Goal: Task Accomplishment & Management: Manage account settings

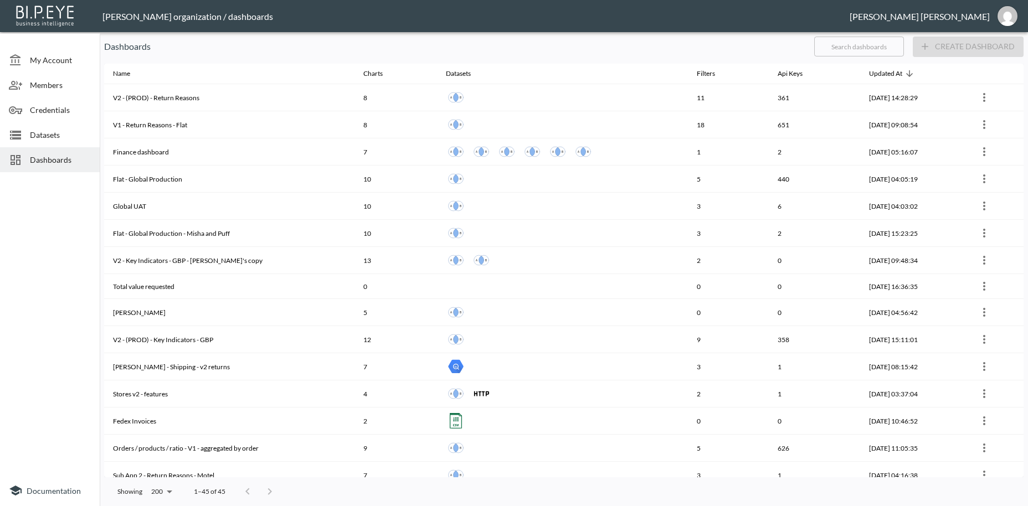
click at [49, 167] on div "Dashboards" at bounding box center [50, 159] width 100 height 25
click at [833, 48] on input "text" at bounding box center [859, 47] width 90 height 28
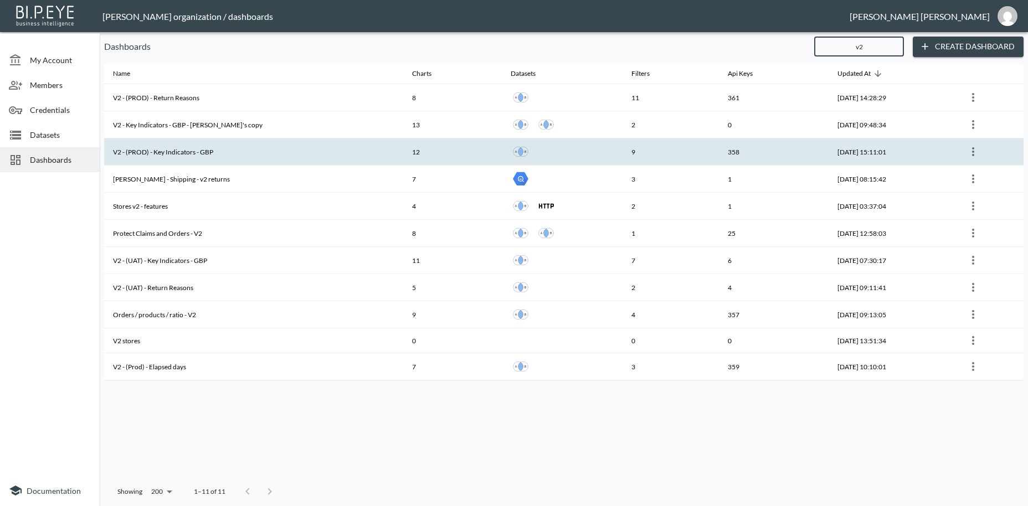
type input "v2"
click at [234, 152] on th "V2 - (PROD) - Key Indicators - GBP" at bounding box center [253, 151] width 299 height 27
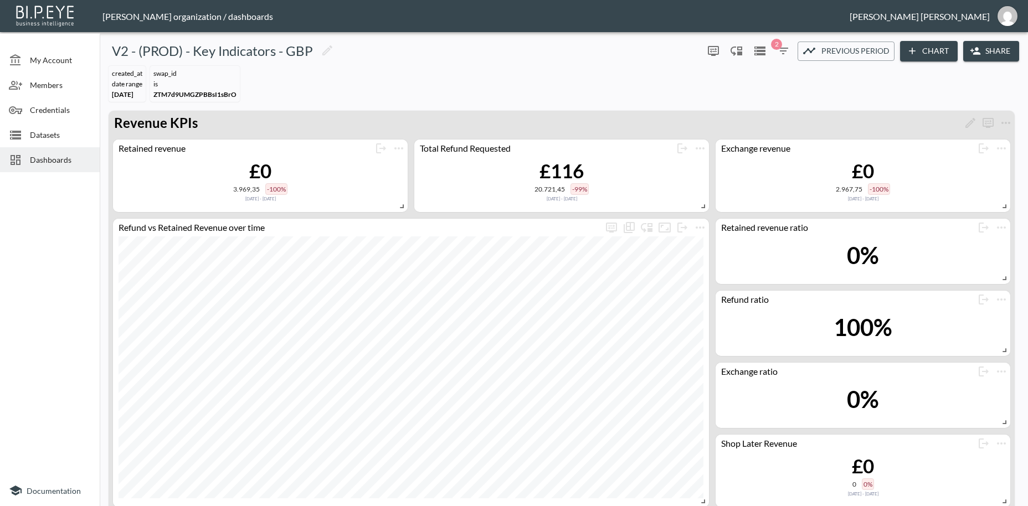
click at [1007, 49] on button "Share" at bounding box center [991, 51] width 56 height 20
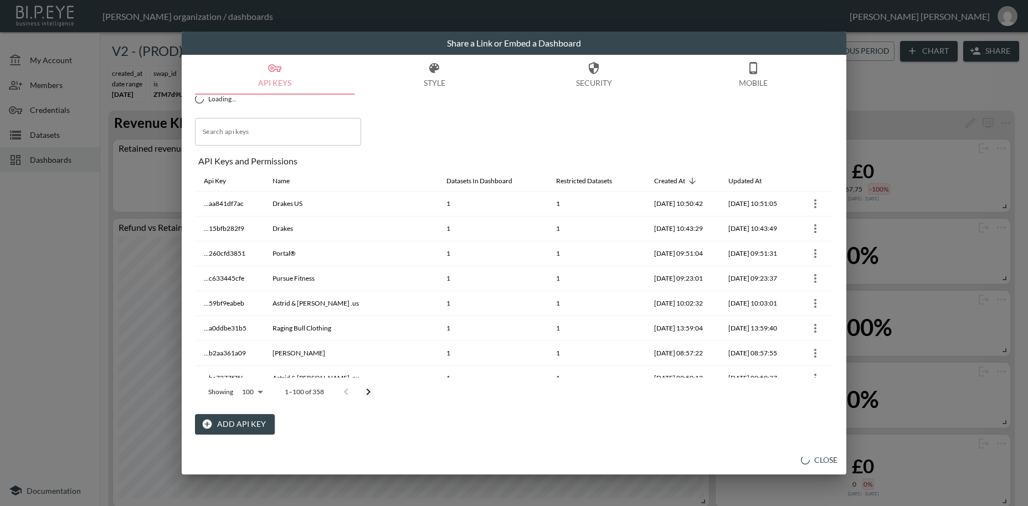
click at [226, 424] on button "Add API Key" at bounding box center [235, 424] width 80 height 20
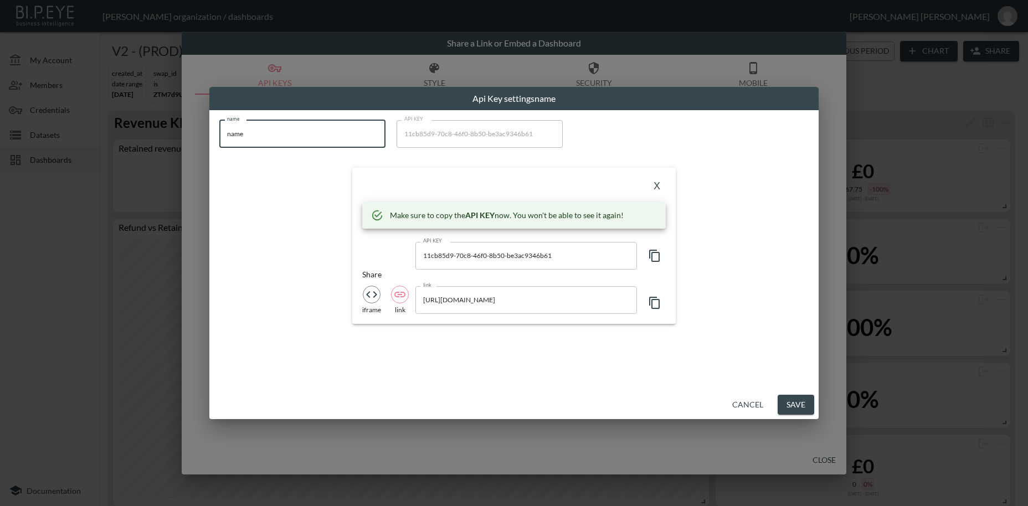
drag, startPoint x: 245, startPoint y: 132, endPoint x: 193, endPoint y: 128, distance: 52.8
click at [219, 128] on input "name" at bounding box center [302, 134] width 166 height 28
paste input "Studio [PERSON_NAME]"
type input "Studio [PERSON_NAME]"
click at [655, 257] on icon "button" at bounding box center [654, 255] width 13 height 13
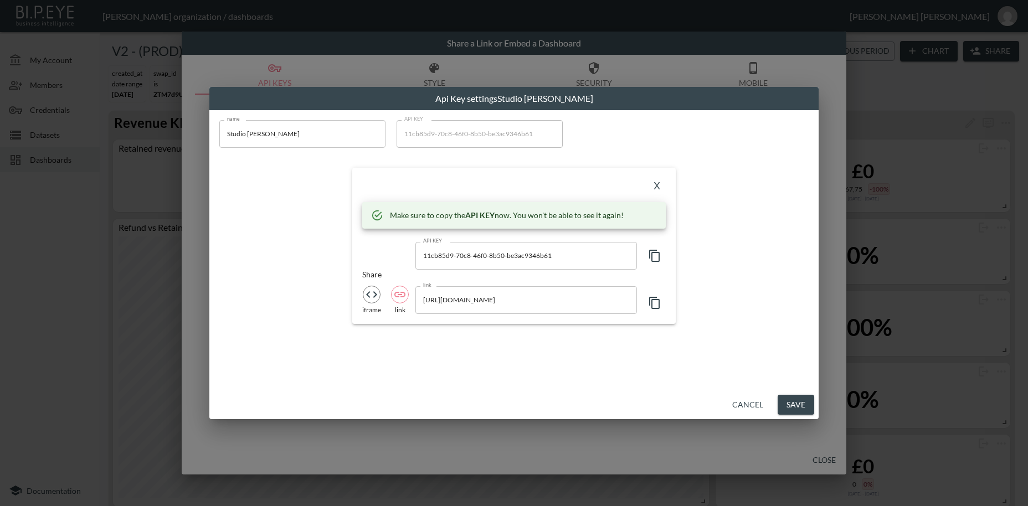
click at [658, 187] on button "X" at bounding box center [657, 187] width 18 height 18
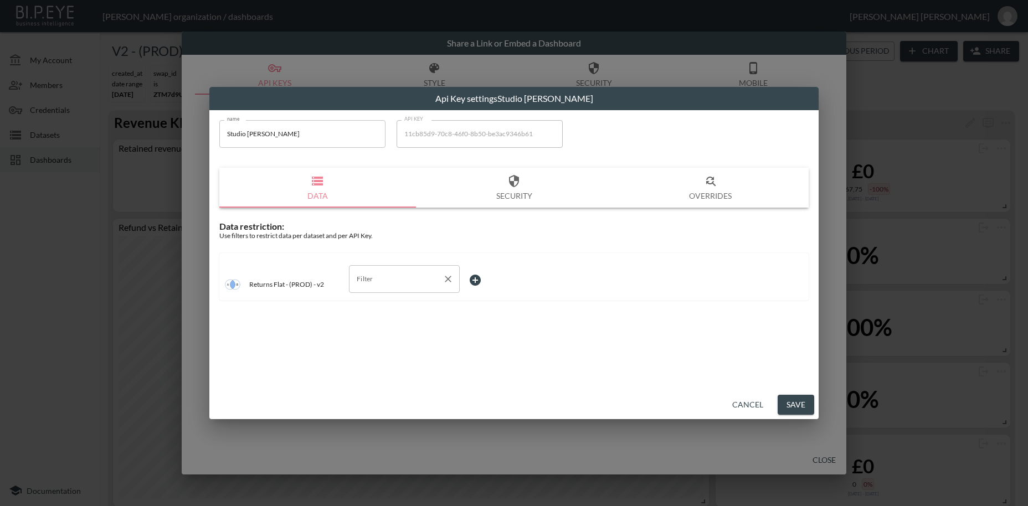
click at [369, 282] on input "Filter" at bounding box center [396, 279] width 84 height 18
click at [384, 306] on span "swap_id" at bounding box center [404, 306] width 93 height 10
type input "swap_id"
click at [475, 279] on body "BI.P.EYE, Interactive Analytics Dashboards - app [PERSON_NAME] organization / d…" at bounding box center [514, 253] width 1028 height 506
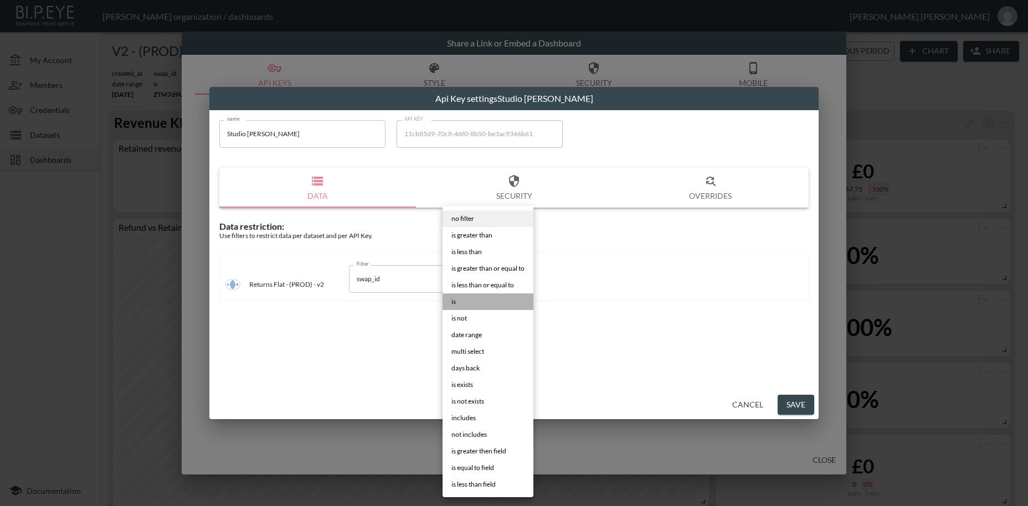
click at [469, 300] on li "is" at bounding box center [487, 301] width 91 height 17
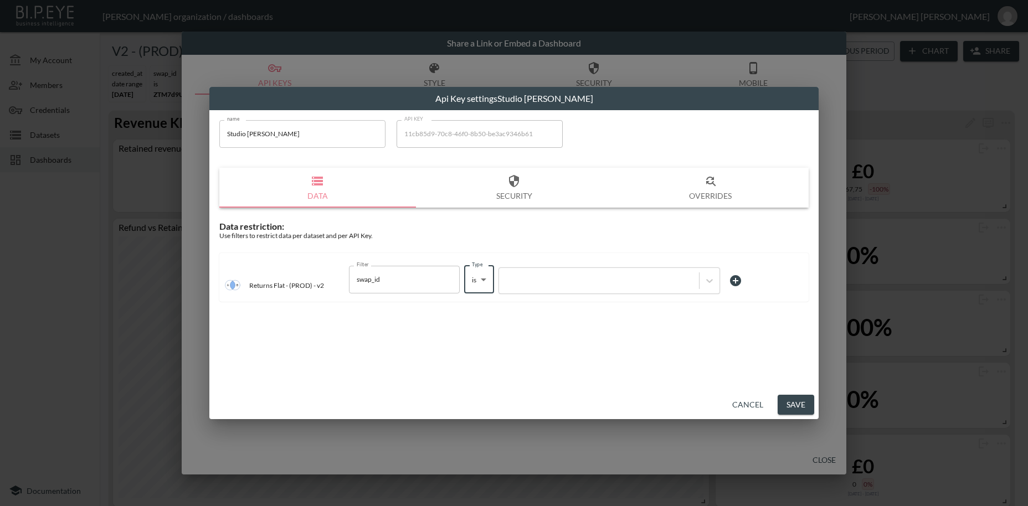
type input "is"
click at [552, 282] on div at bounding box center [598, 280] width 189 height 11
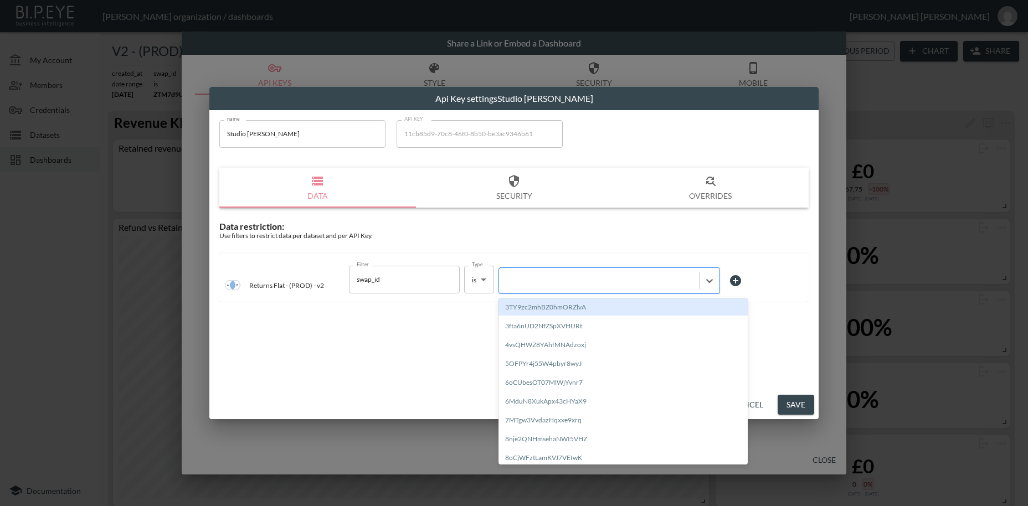
paste input "GmnKczF5sPKsWNBxLAZy"
type input "GmnKczF5sPKsWNBxLAZy"
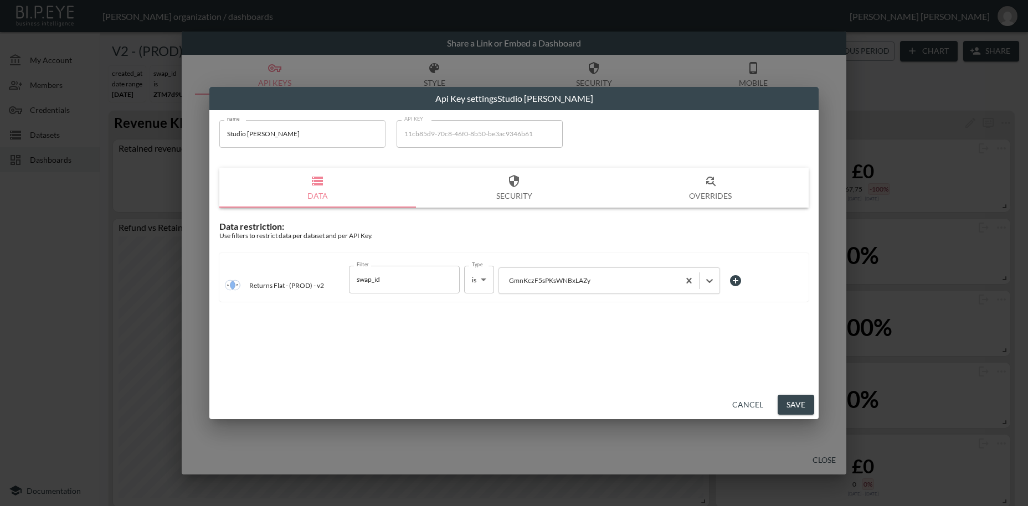
click at [787, 404] on button "Save" at bounding box center [795, 405] width 37 height 20
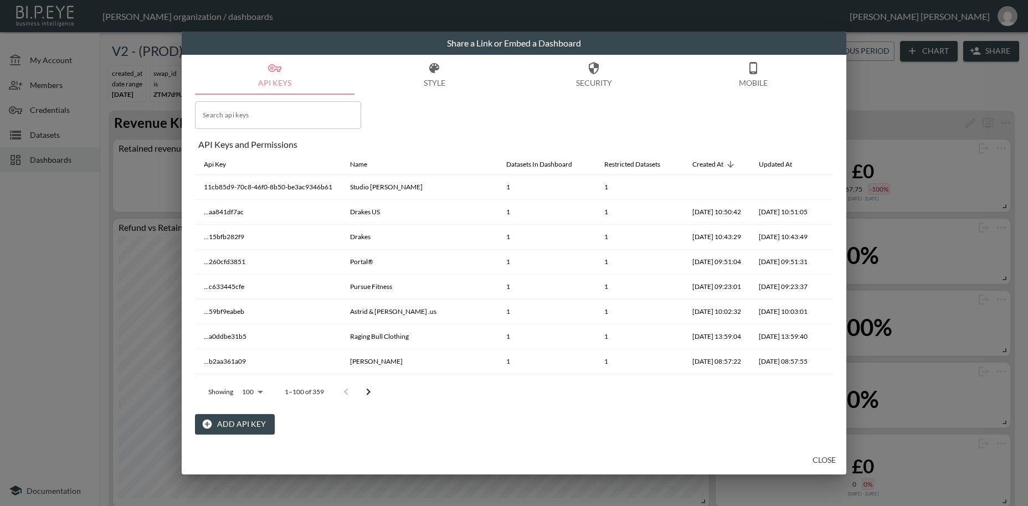
click at [824, 460] on button "Close" at bounding box center [823, 460] width 35 height 20
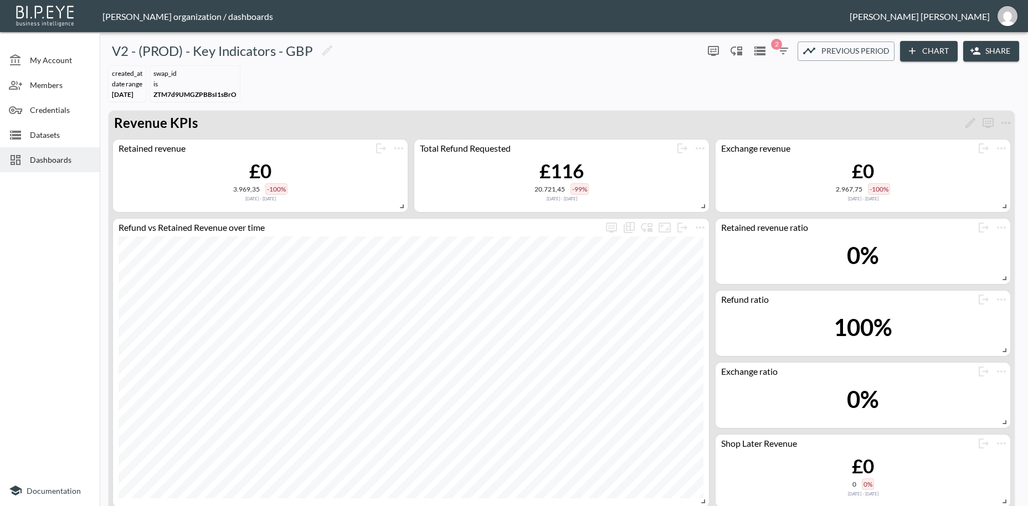
click at [58, 160] on span "Dashboards" at bounding box center [60, 160] width 61 height 12
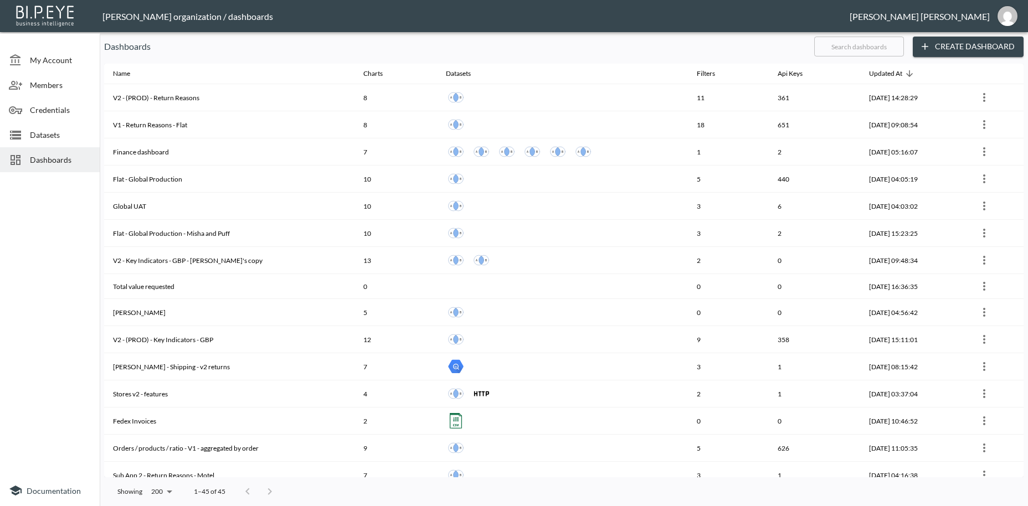
click at [847, 44] on input "text" at bounding box center [859, 47] width 90 height 28
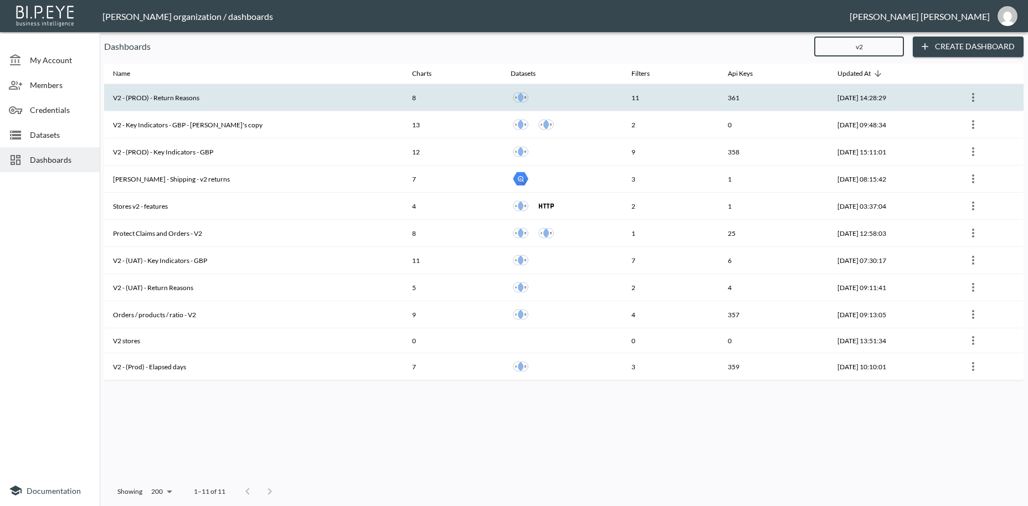
type input "v2"
click at [214, 105] on th "V2 - (PROD) - Return Reasons" at bounding box center [253, 97] width 299 height 27
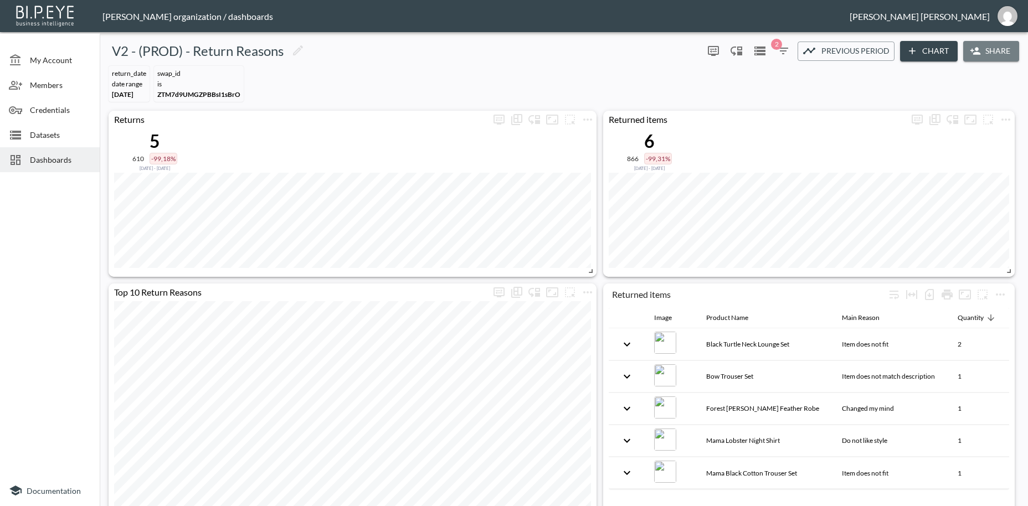
click at [989, 55] on button "Share" at bounding box center [991, 51] width 56 height 20
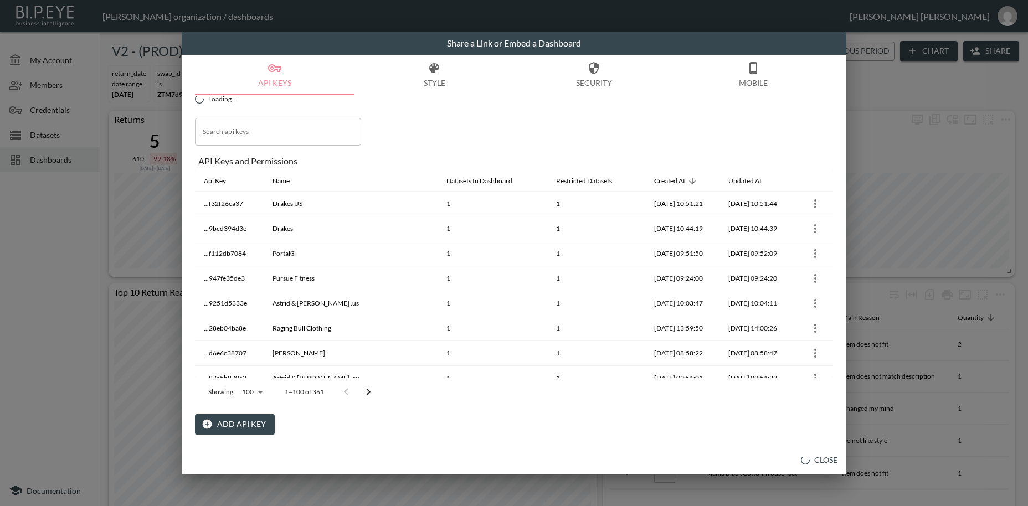
click at [249, 425] on button "Add API Key" at bounding box center [235, 424] width 80 height 20
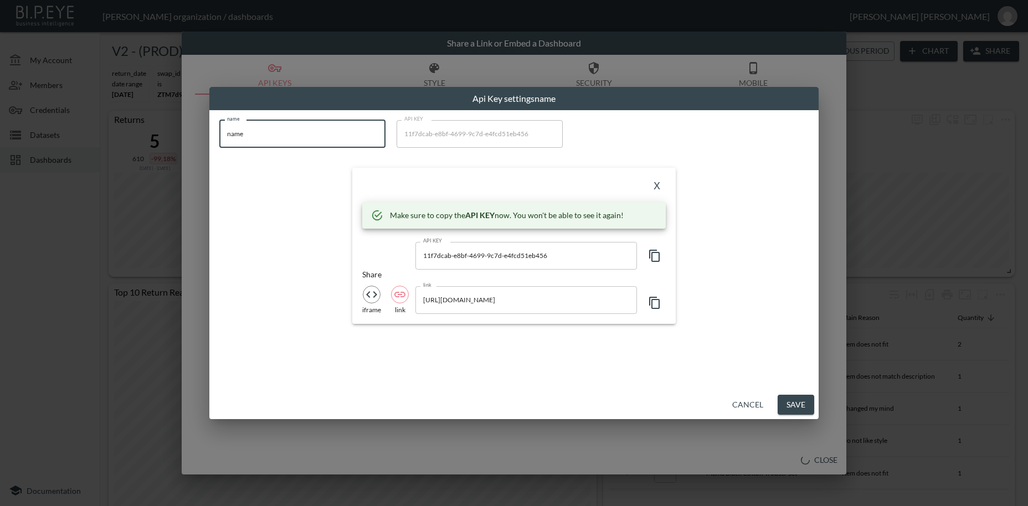
drag, startPoint x: 274, startPoint y: 132, endPoint x: 190, endPoint y: 127, distance: 83.8
click at [219, 127] on input "name" at bounding box center [302, 134] width 166 height 28
paste input "Studio [PERSON_NAME]"
type input "Studio [PERSON_NAME]"
click at [659, 257] on icon "button" at bounding box center [654, 256] width 11 height 12
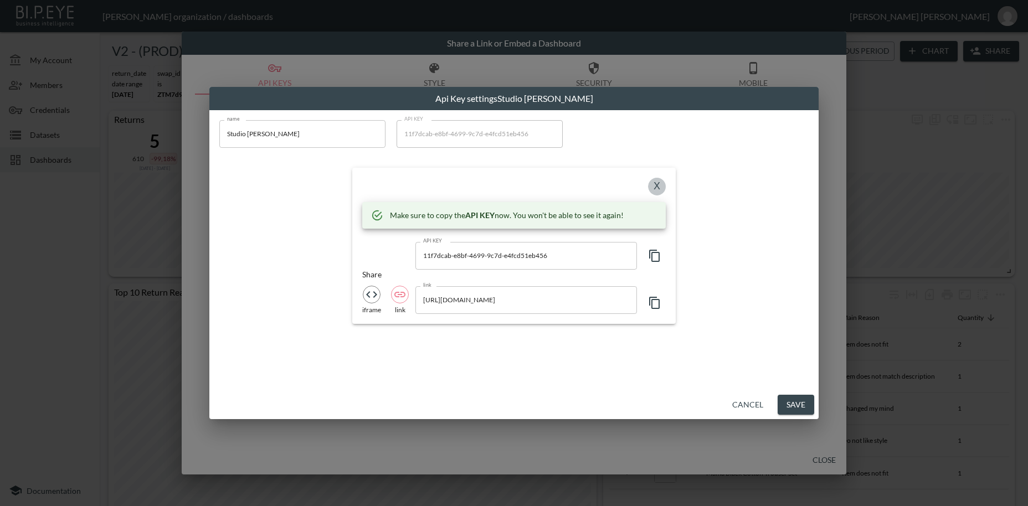
click at [658, 187] on button "X" at bounding box center [657, 187] width 18 height 18
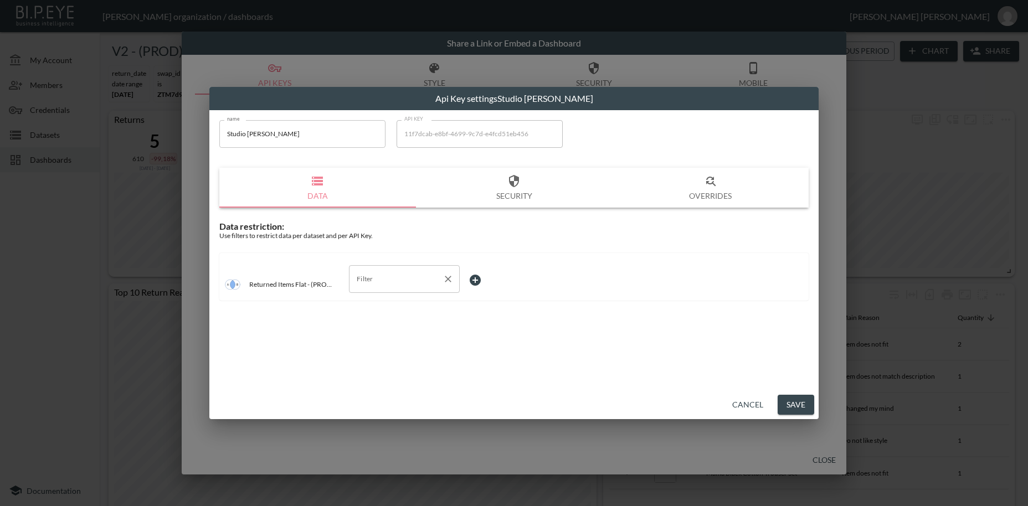
click at [376, 279] on input "Filter" at bounding box center [396, 279] width 84 height 18
click at [373, 305] on span "swap_id" at bounding box center [404, 306] width 93 height 10
type input "swap_id"
click at [474, 278] on body "BI.P.EYE, Interactive Analytics Dashboards - app [PERSON_NAME] organization / d…" at bounding box center [514, 253] width 1028 height 506
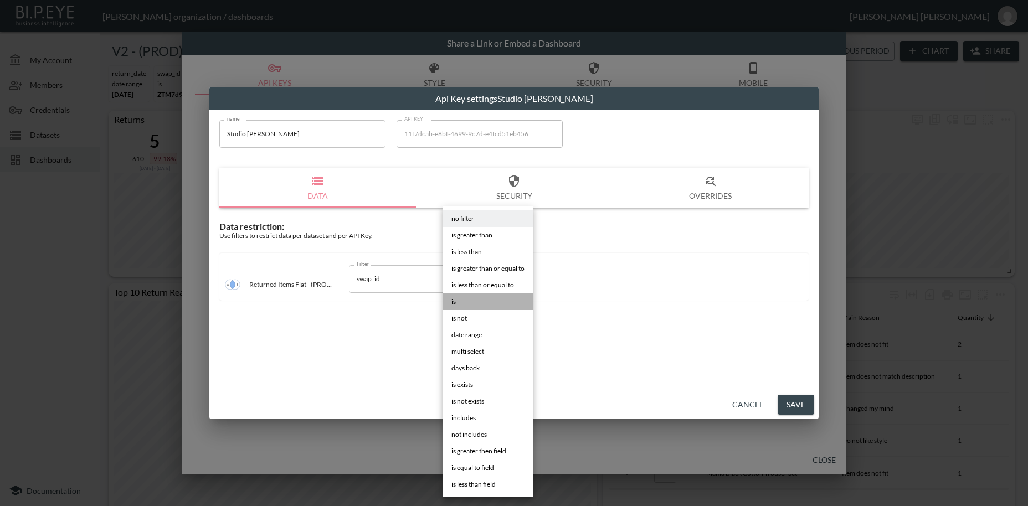
click at [471, 304] on li "is" at bounding box center [487, 301] width 91 height 17
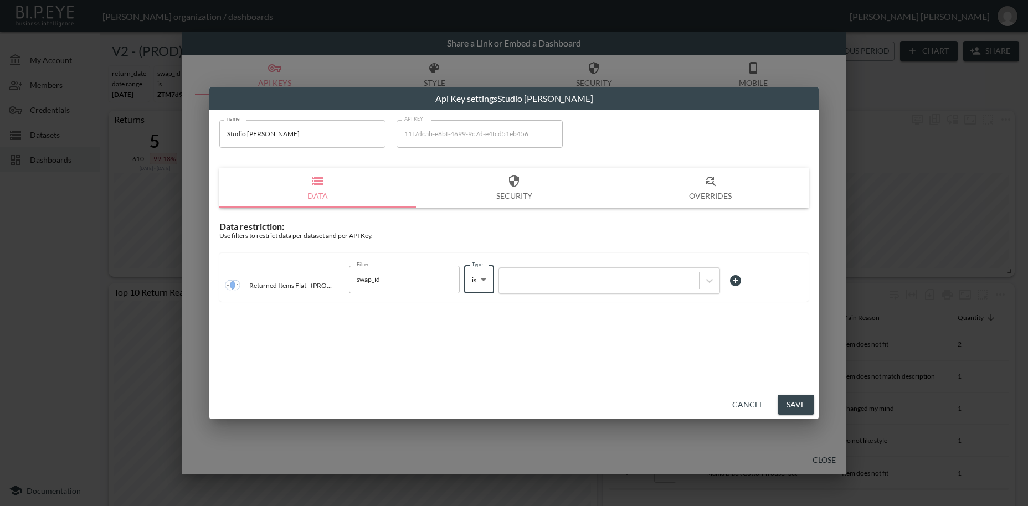
type input "is"
click at [540, 283] on div at bounding box center [598, 280] width 189 height 11
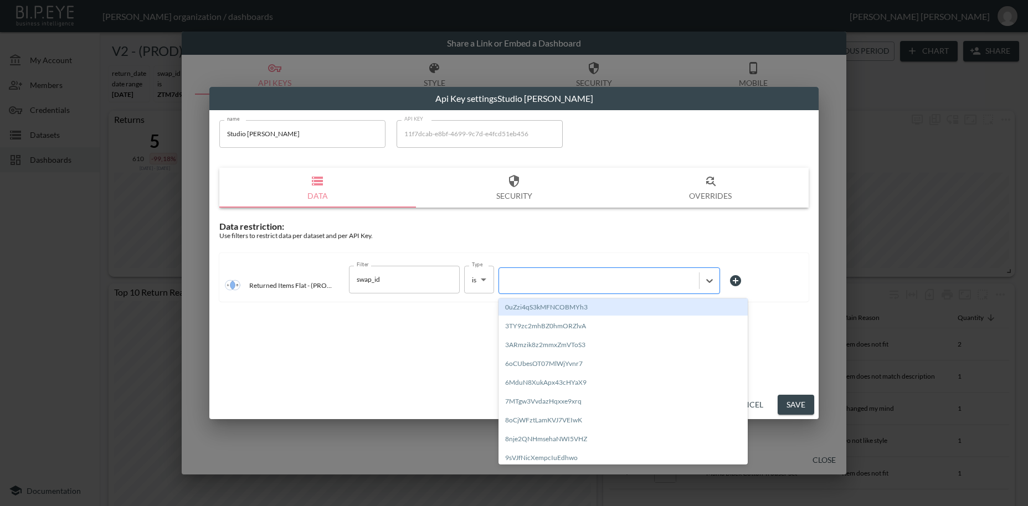
paste input "GmnKczF5sPKsWNBxLAZy"
type input "GmnKczF5sPKsWNBxLAZy"
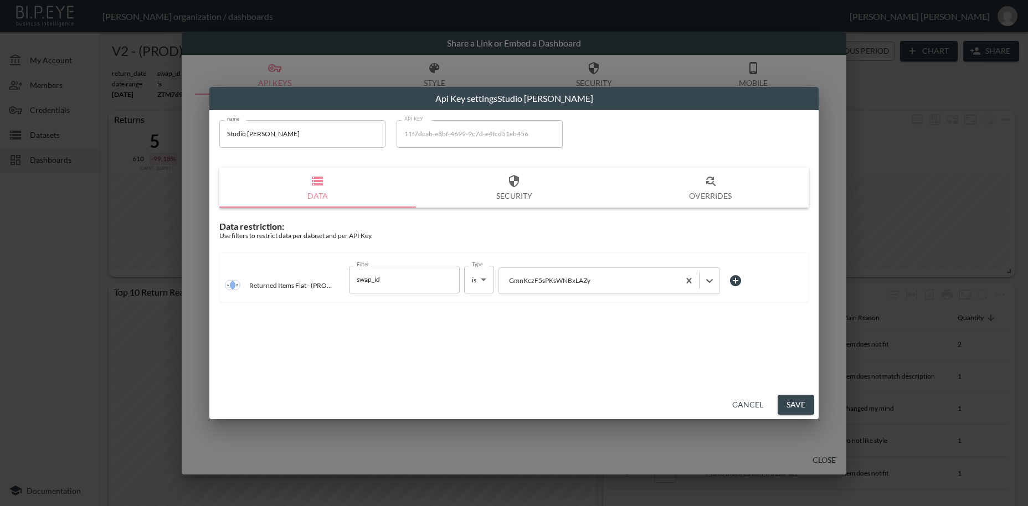
click at [800, 411] on button "Save" at bounding box center [795, 405] width 37 height 20
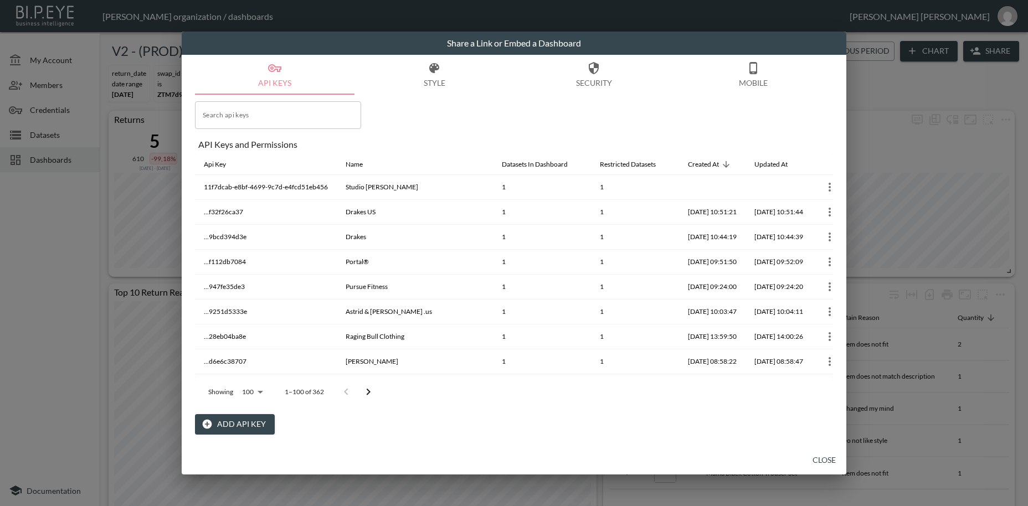
click at [835, 457] on button "Close" at bounding box center [823, 460] width 35 height 20
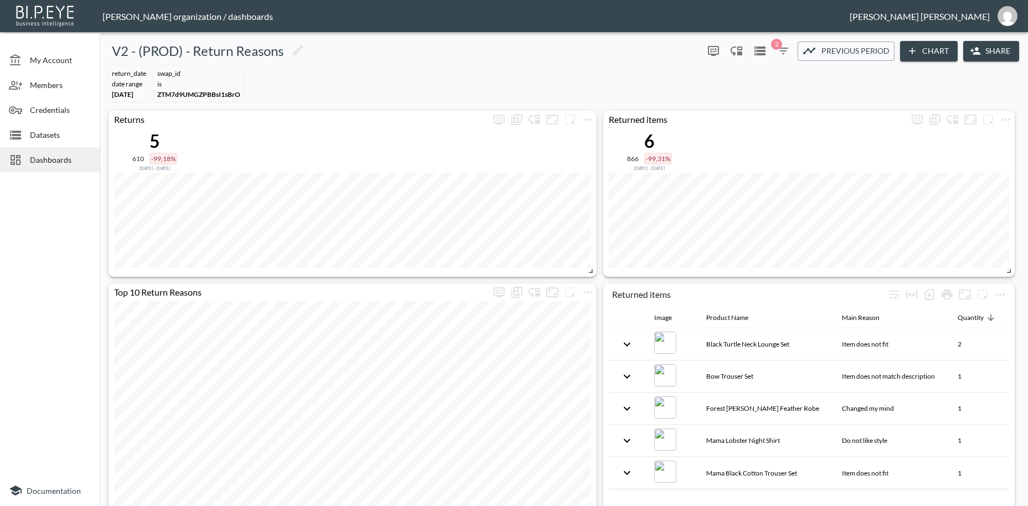
click at [38, 158] on span "Dashboards" at bounding box center [60, 160] width 61 height 12
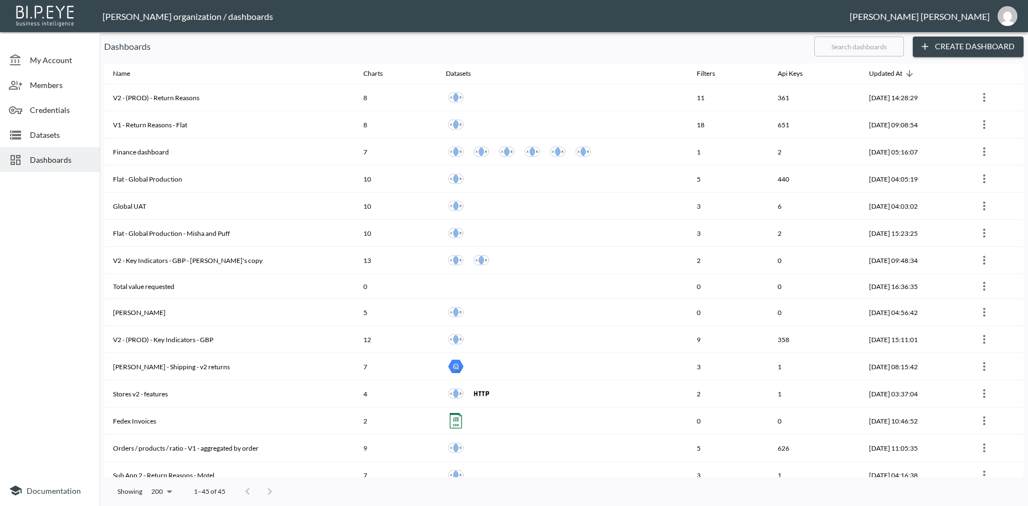
click at [817, 46] on input "text" at bounding box center [859, 47] width 90 height 28
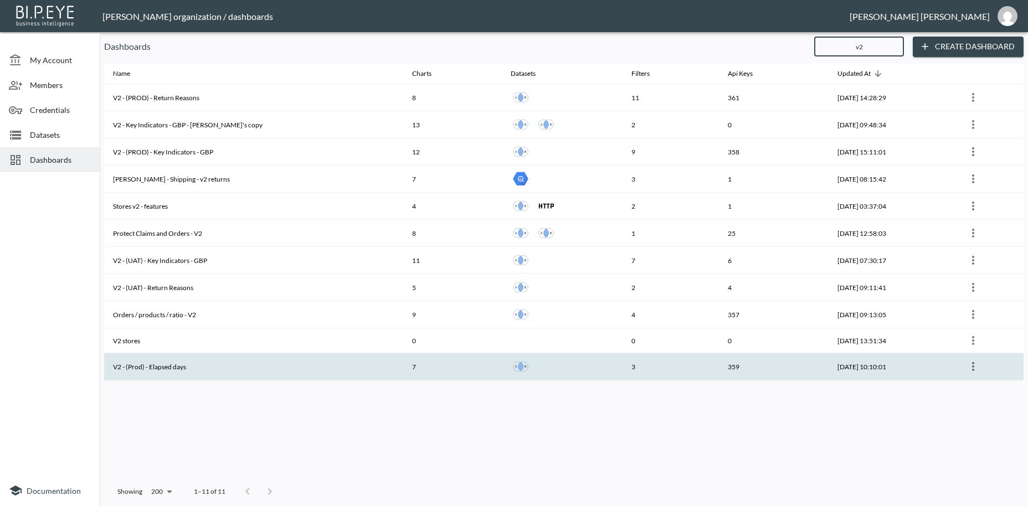
type input "v2"
click at [172, 368] on th "V2 - (Prod) - Elapsed days" at bounding box center [253, 366] width 299 height 27
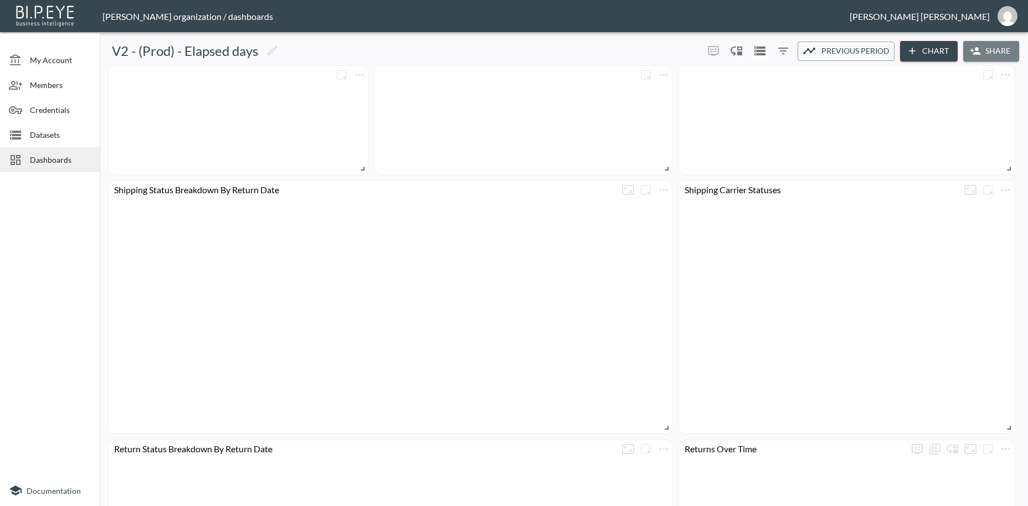
click at [997, 53] on button "Share" at bounding box center [991, 51] width 56 height 20
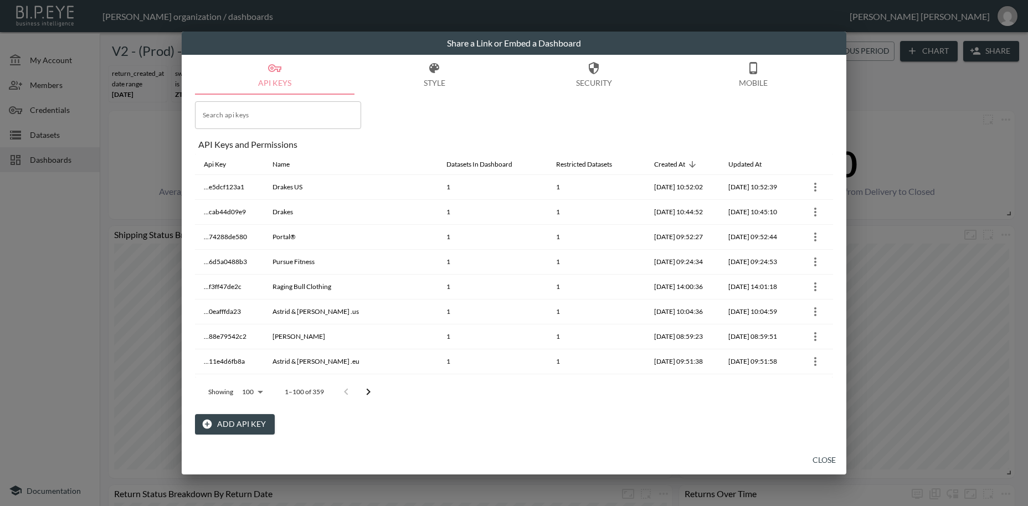
click at [234, 425] on button "Add API Key" at bounding box center [235, 424] width 80 height 20
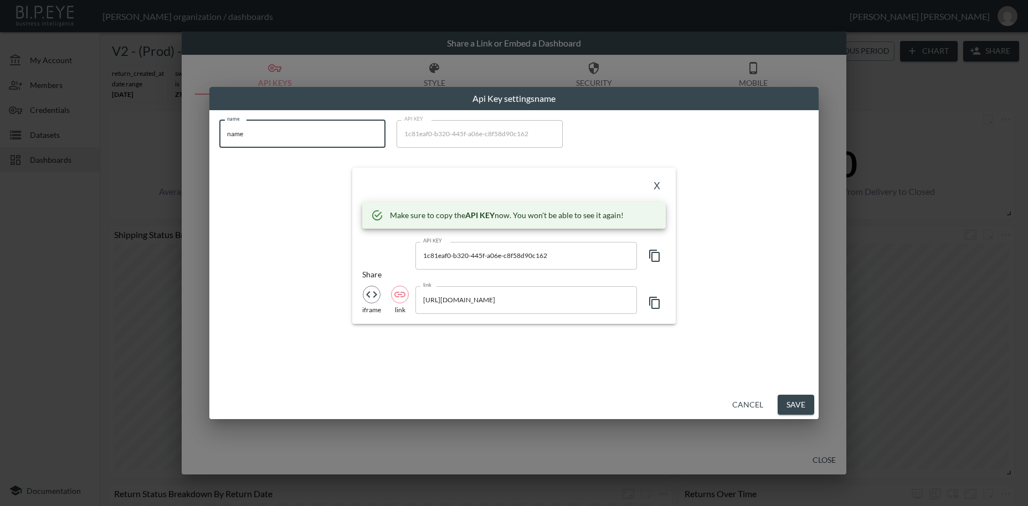
drag, startPoint x: 238, startPoint y: 131, endPoint x: 189, endPoint y: 124, distance: 49.2
click at [219, 124] on input "name" at bounding box center [302, 134] width 166 height 28
paste input "Studio [PERSON_NAME]"
type input "Studio [PERSON_NAME]"
click at [653, 257] on icon "button" at bounding box center [654, 255] width 13 height 13
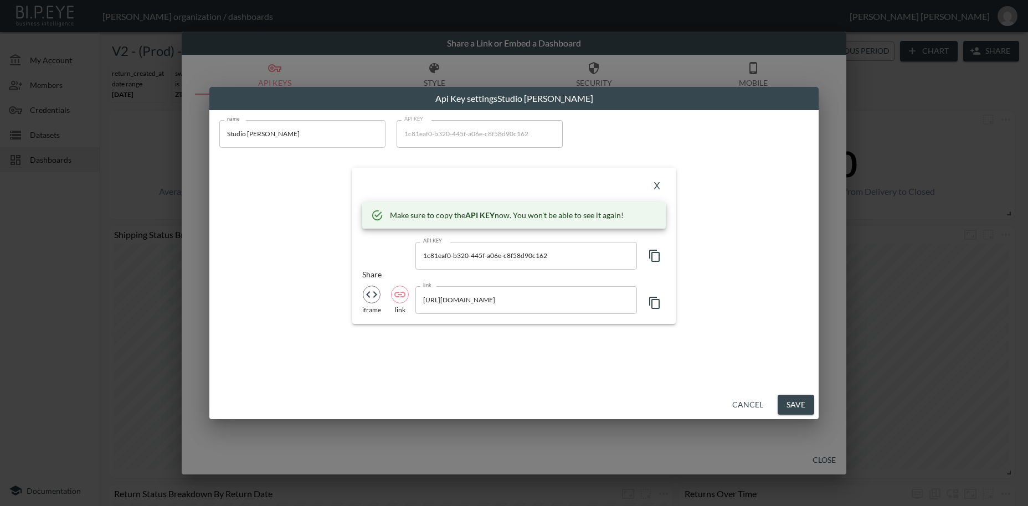
click at [653, 257] on icon "button" at bounding box center [654, 255] width 13 height 13
click at [660, 186] on button "X" at bounding box center [657, 187] width 18 height 18
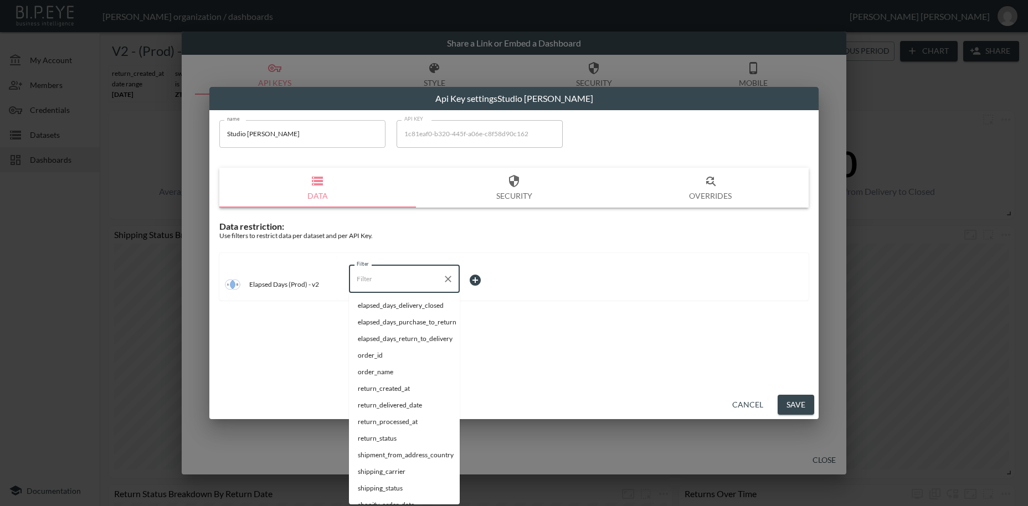
click at [368, 283] on input "Filter" at bounding box center [396, 279] width 84 height 18
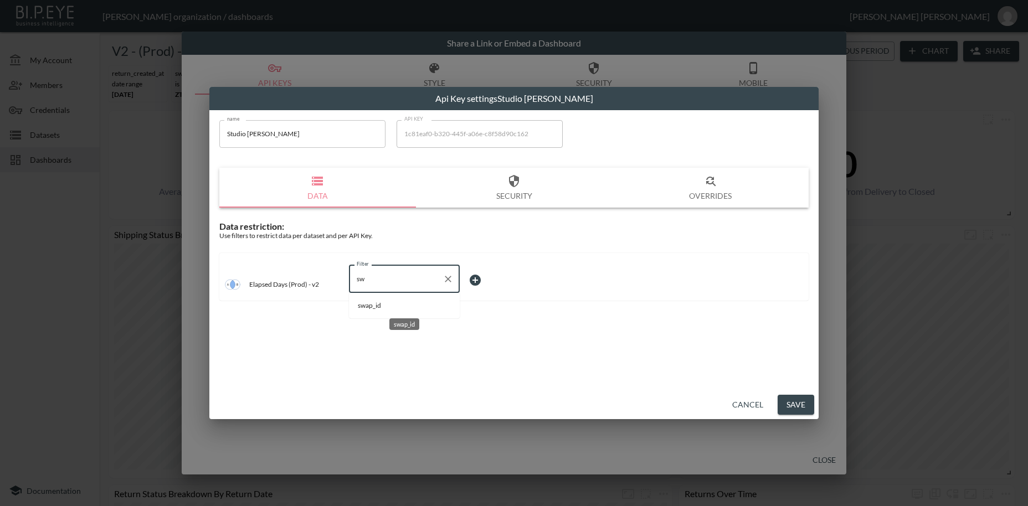
click at [372, 306] on span "swap_id" at bounding box center [404, 306] width 93 height 10
type input "swap_id"
click at [484, 280] on body "BI.P.EYE, Interactive Analytics Dashboards - app [PERSON_NAME] organization / d…" at bounding box center [514, 253] width 1028 height 506
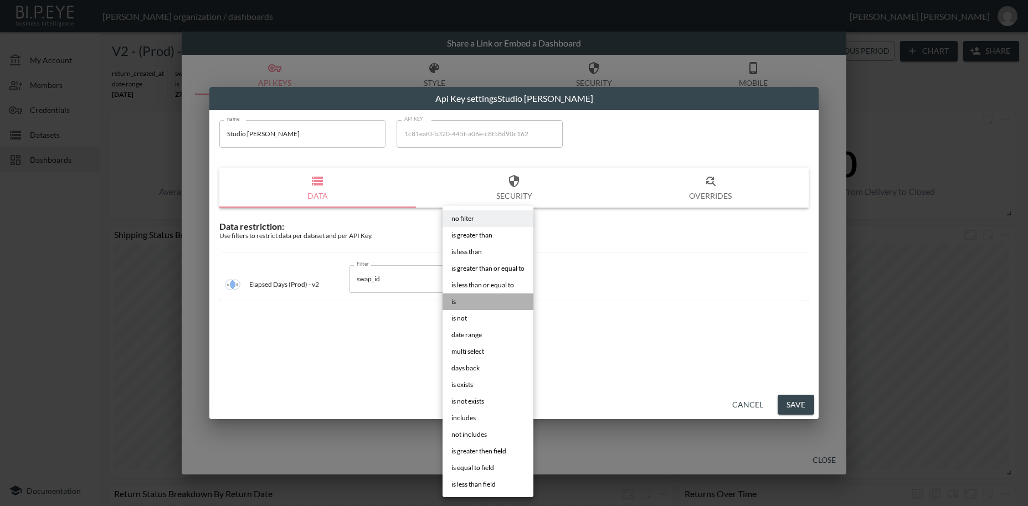
click at [471, 306] on li "is" at bounding box center [487, 301] width 91 height 17
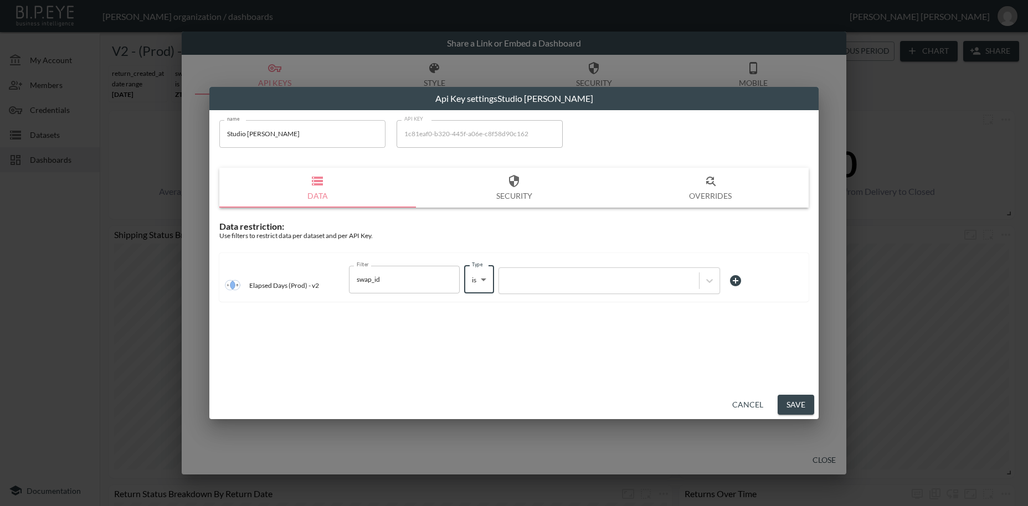
type input "is"
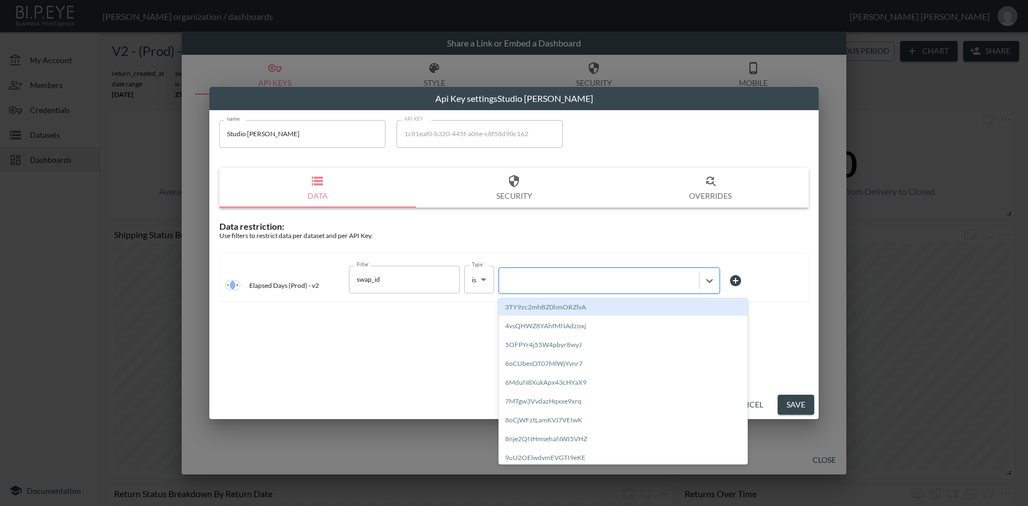
click at [557, 283] on div at bounding box center [598, 280] width 189 height 11
paste input "GmnKczF5sPKsWNBxLAZy"
type input "GmnKczF5sPKsWNBxLAZy"
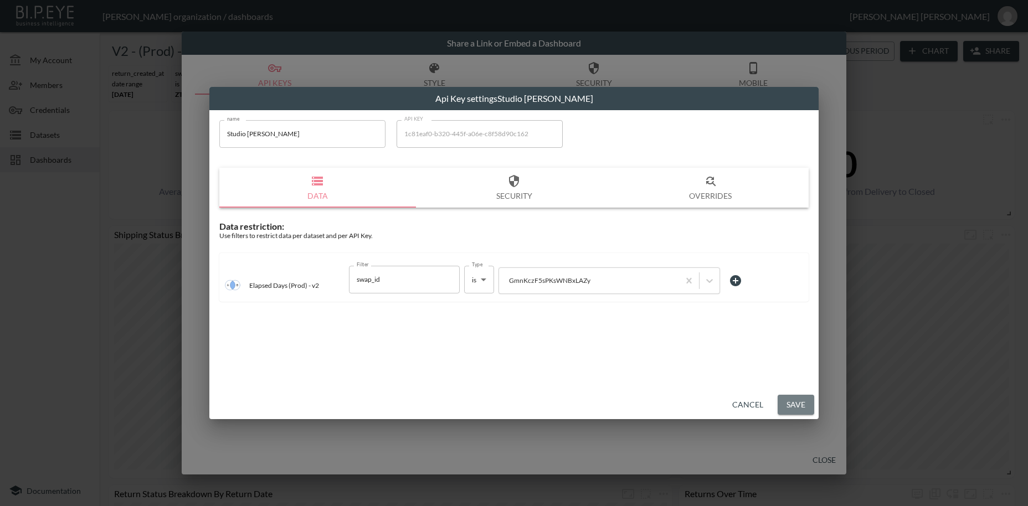
click at [793, 398] on button "Save" at bounding box center [795, 405] width 37 height 20
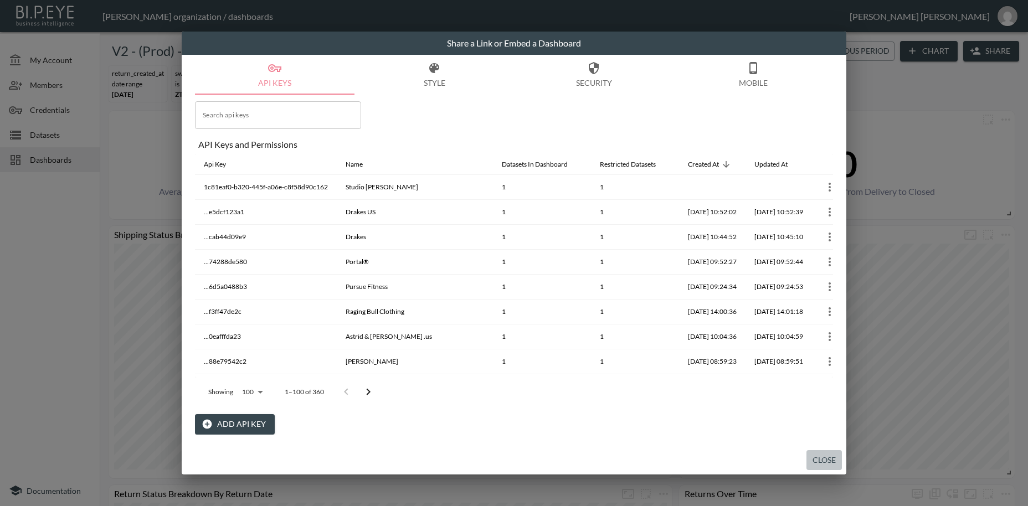
click at [825, 456] on button "Close" at bounding box center [823, 460] width 35 height 20
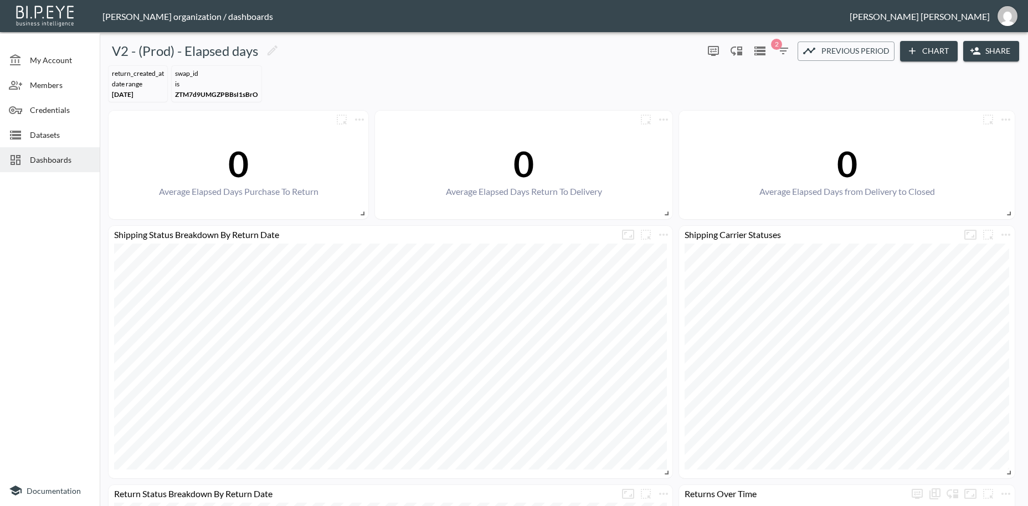
click at [54, 156] on span "Dashboards" at bounding box center [60, 160] width 61 height 12
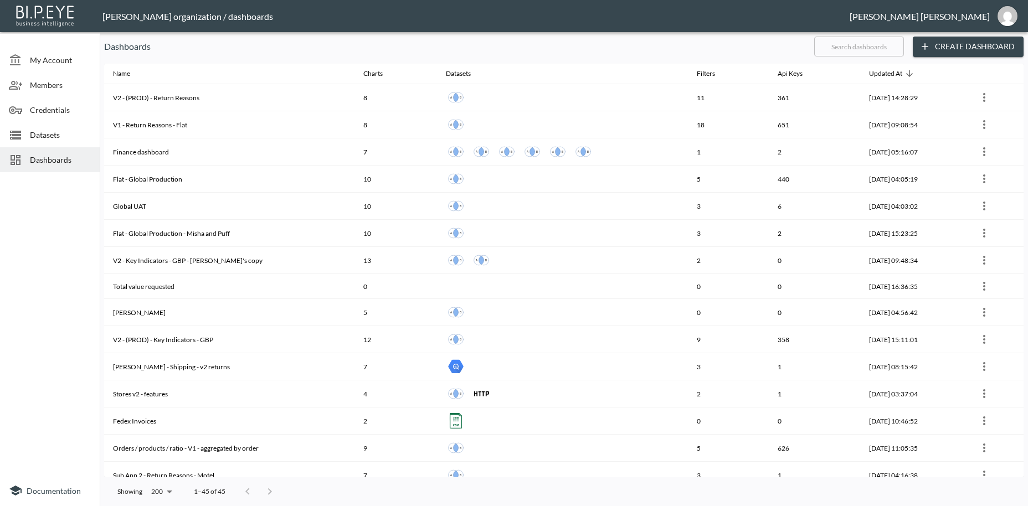
click at [862, 45] on input "text" at bounding box center [859, 47] width 90 height 28
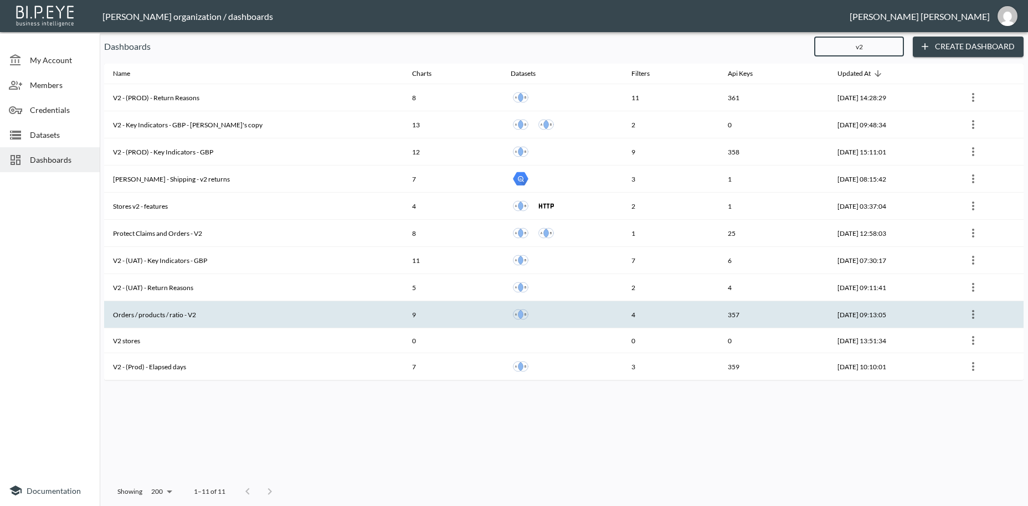
type input "v2"
click at [181, 314] on th "Orders / products / ratio - V2" at bounding box center [253, 314] width 299 height 27
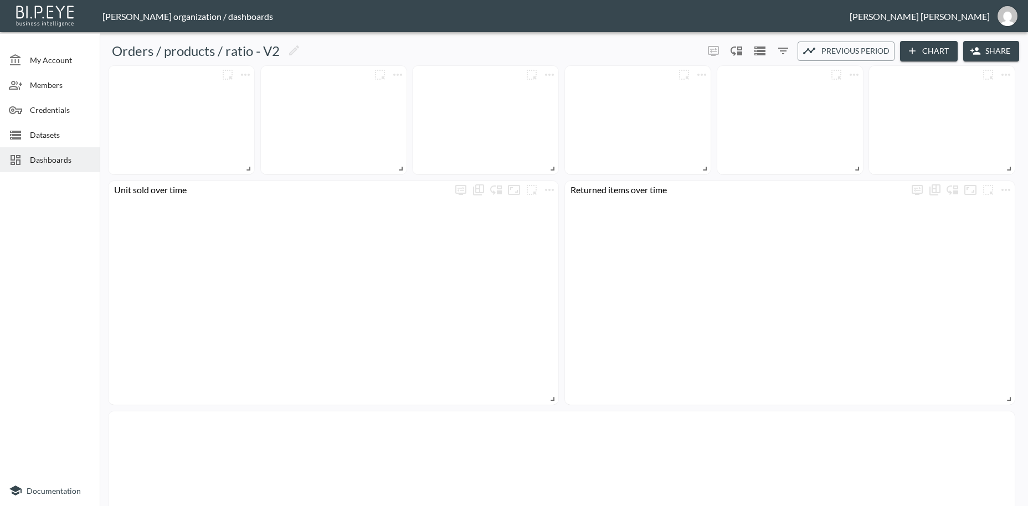
click at [999, 53] on button "Share" at bounding box center [991, 51] width 56 height 20
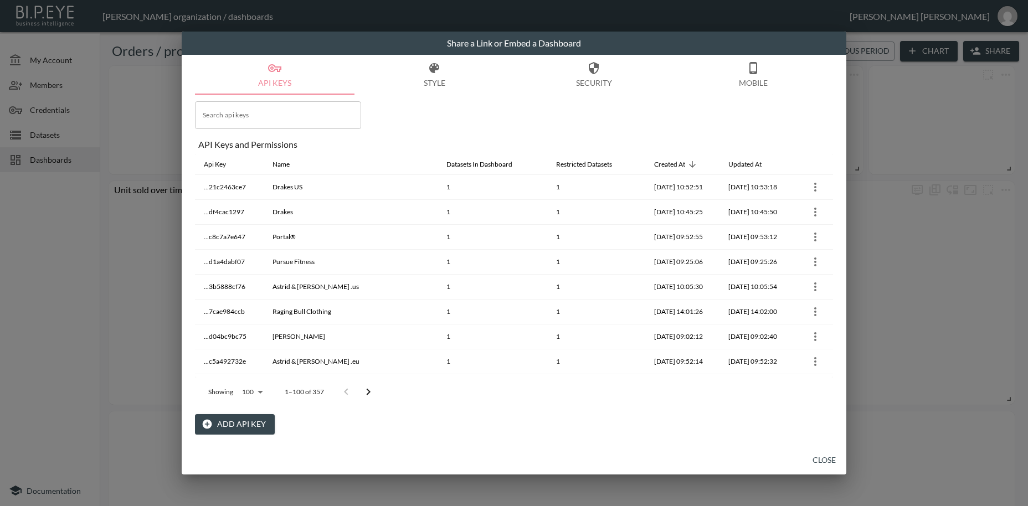
click at [233, 424] on button "Add API Key" at bounding box center [235, 424] width 80 height 20
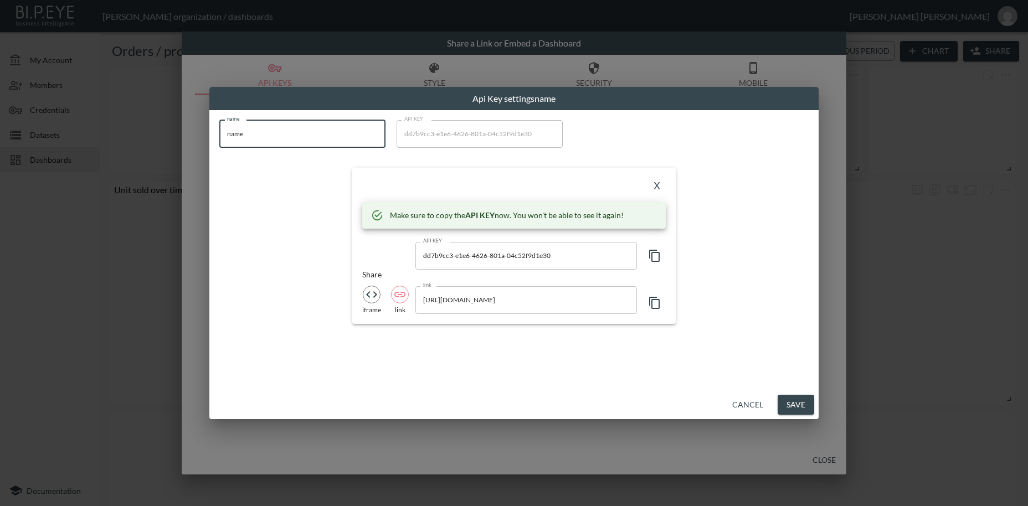
drag, startPoint x: 268, startPoint y: 135, endPoint x: 313, endPoint y: 140, distance: 45.1
click at [219, 127] on input "name" at bounding box center [302, 134] width 166 height 28
paste input "Studio [PERSON_NAME]"
type input "Studio [PERSON_NAME]"
click at [653, 256] on icon "button" at bounding box center [654, 255] width 13 height 13
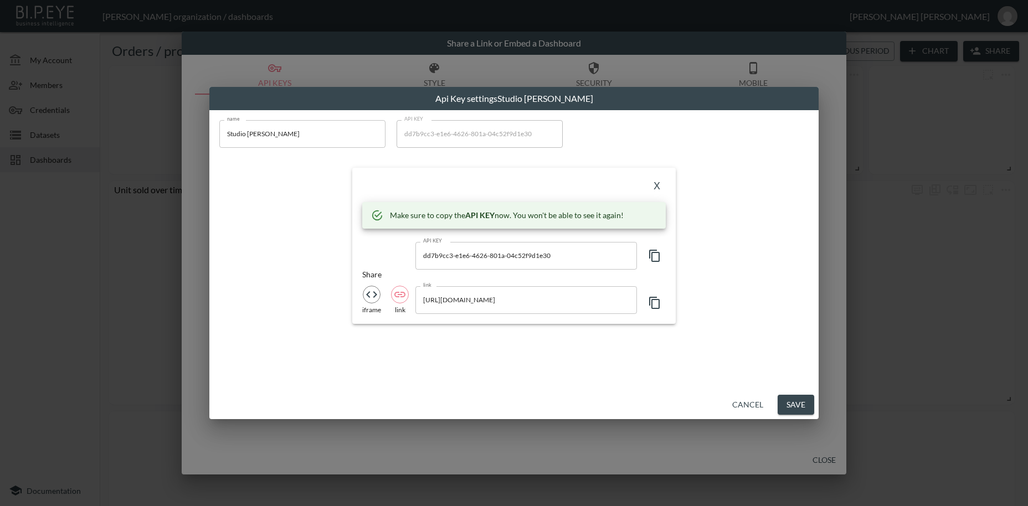
click at [661, 187] on button "X" at bounding box center [657, 187] width 18 height 18
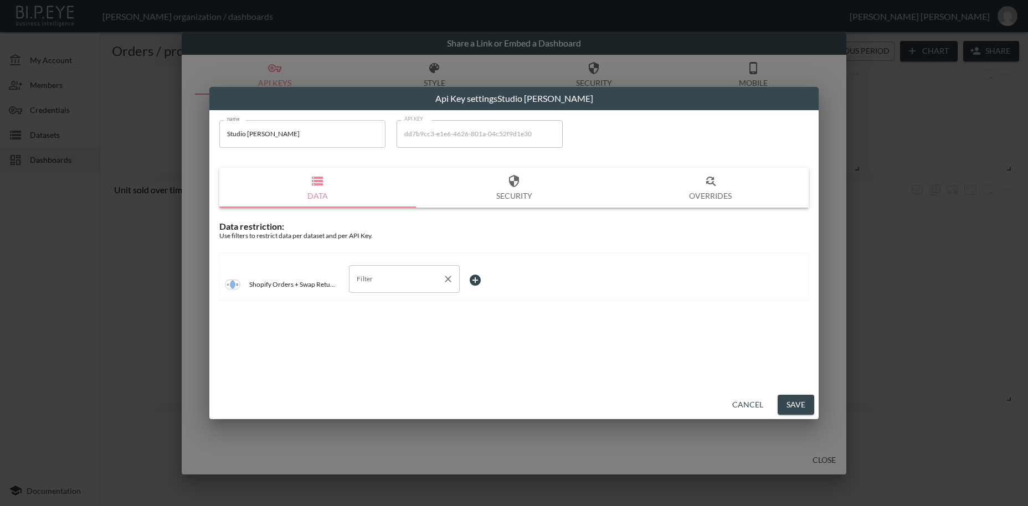
click at [407, 282] on input "Filter" at bounding box center [396, 279] width 84 height 18
click at [383, 306] on span "swap_id" at bounding box center [404, 306] width 93 height 10
type input "swap_id"
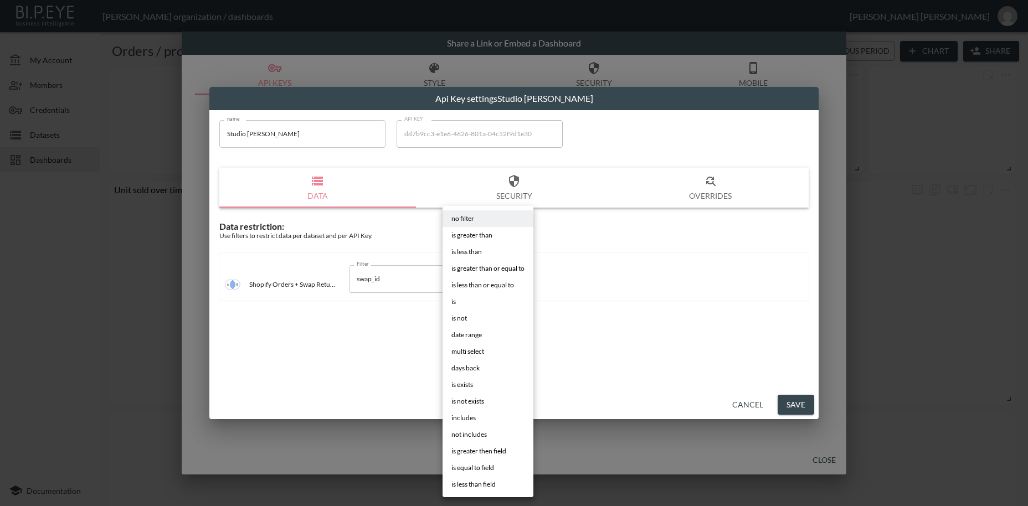
click at [478, 278] on body "BI.P.EYE, Interactive Analytics Dashboards - app [PERSON_NAME] organization / d…" at bounding box center [514, 253] width 1028 height 506
click at [458, 303] on li "is" at bounding box center [487, 301] width 91 height 17
type input "is"
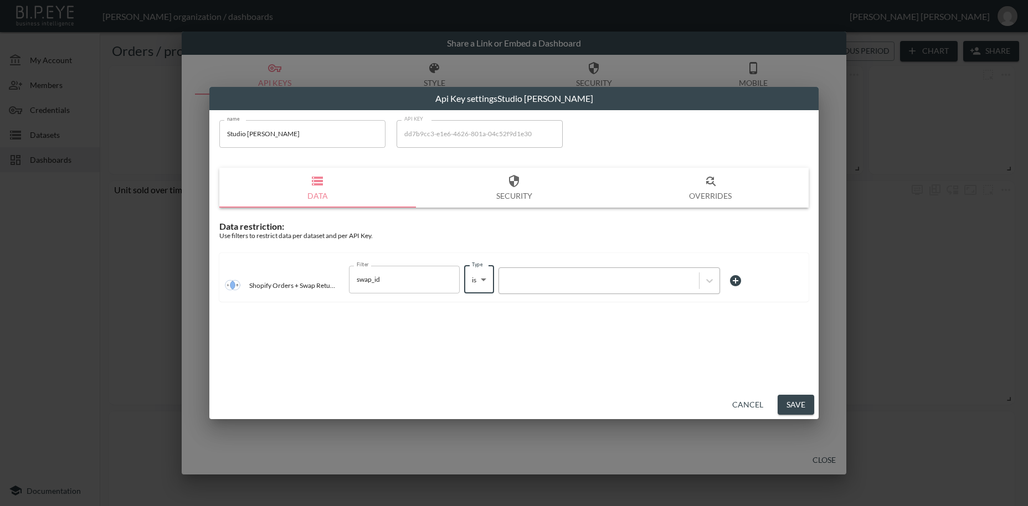
click at [554, 283] on div at bounding box center [598, 280] width 189 height 11
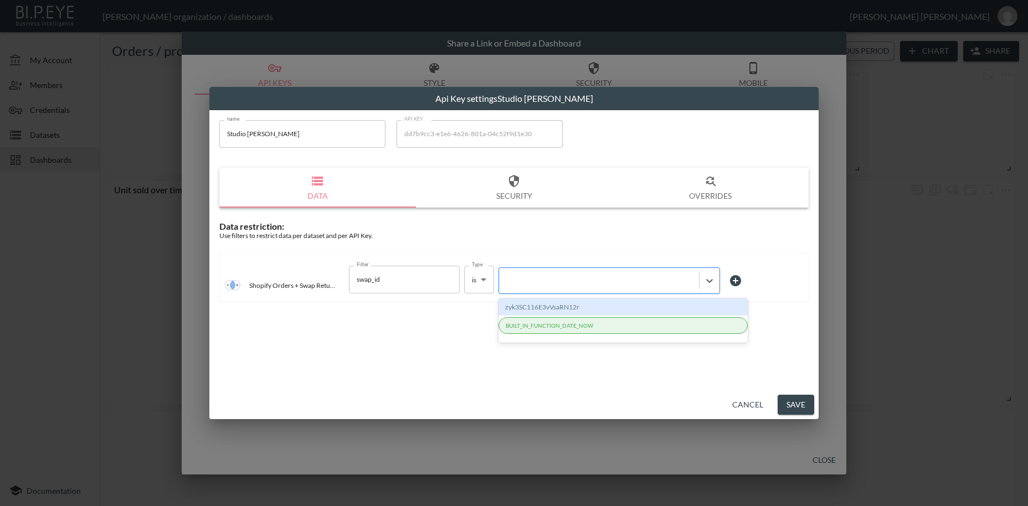
paste input "GmnKczF5sPKsWNBxLAZy"
type input "GmnKczF5sPKsWNBxLAZy"
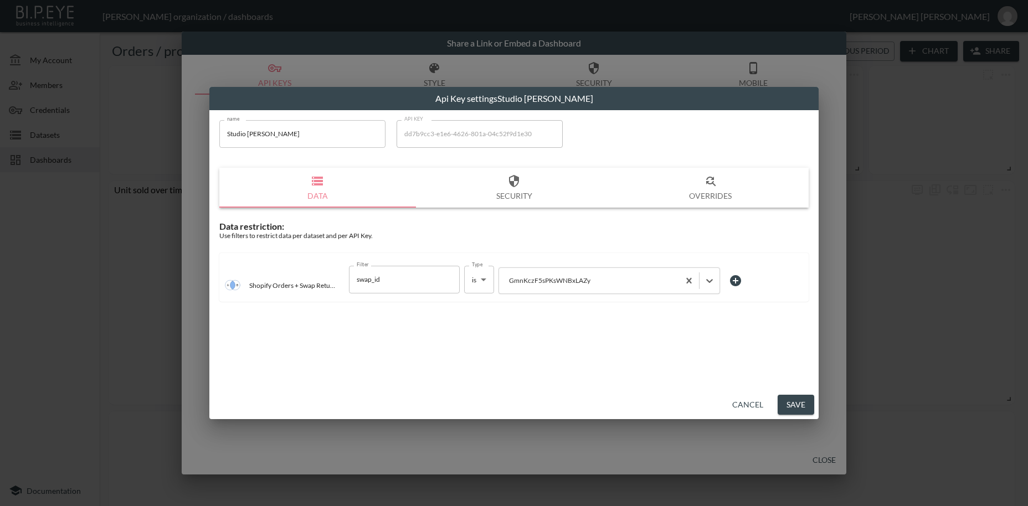
click at [802, 403] on button "Save" at bounding box center [795, 405] width 37 height 20
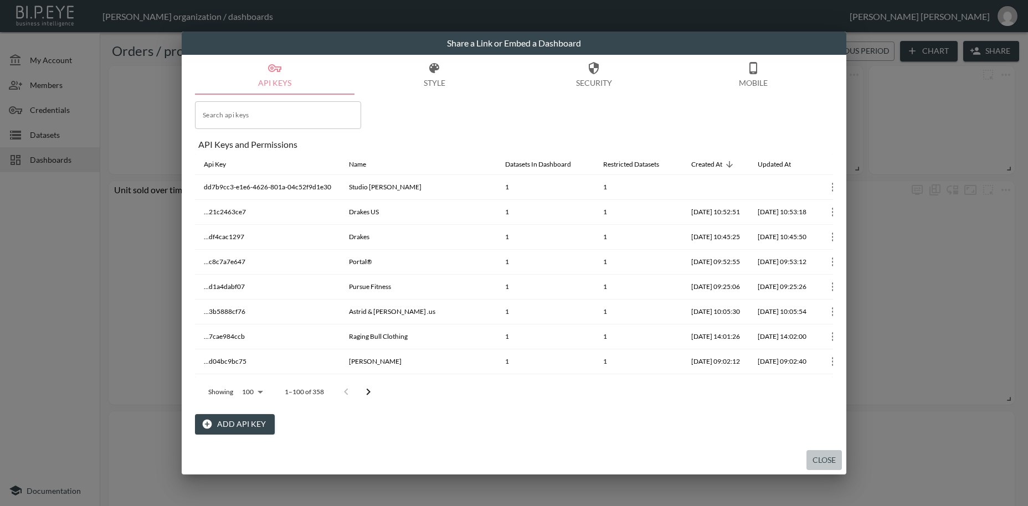
click at [832, 461] on button "Close" at bounding box center [823, 460] width 35 height 20
